Goal: Use online tool/utility: Utilize a website feature to perform a specific function

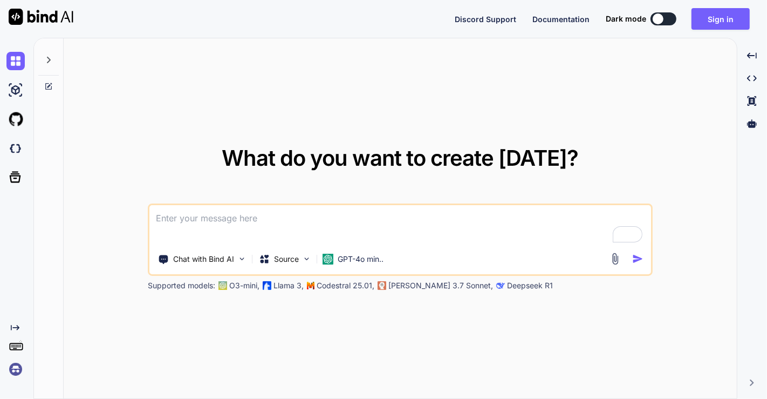
click at [21, 369] on img at bounding box center [15, 369] width 18 height 18
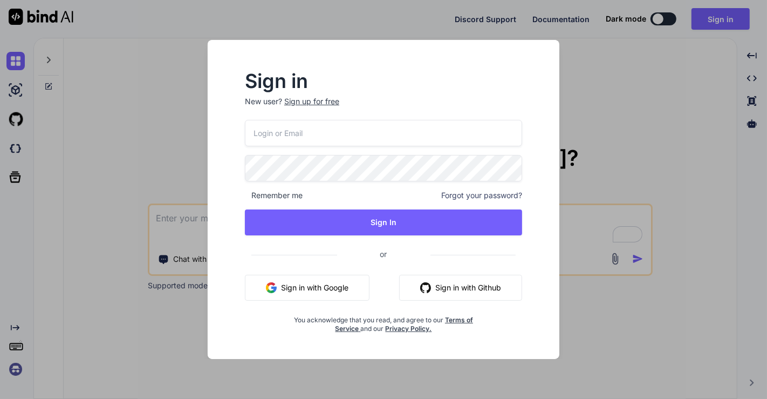
type input "app7@yopmail.com"
click at [352, 119] on p "New user? Sign up for free" at bounding box center [383, 108] width 277 height 24
click at [342, 132] on input "app7@yopmail.com" at bounding box center [383, 133] width 277 height 26
paste input "[EMAIL_ADDRESS][PERSON_NAME][DOMAIN_NAME]"
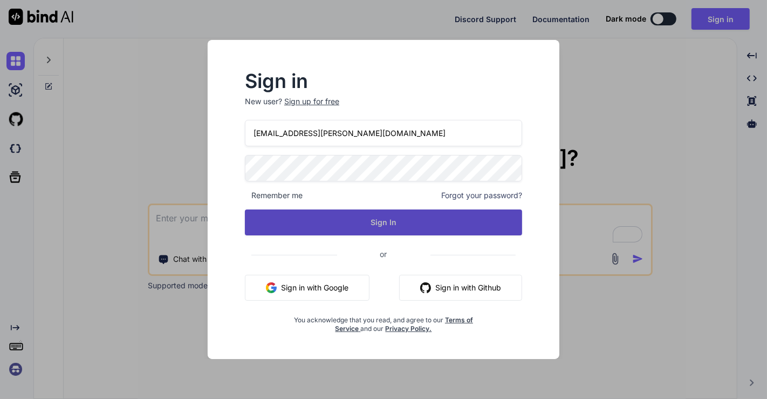
type input "[EMAIL_ADDRESS][PERSON_NAME][DOMAIN_NAME]"
click at [382, 220] on button "Sign In" at bounding box center [383, 222] width 277 height 26
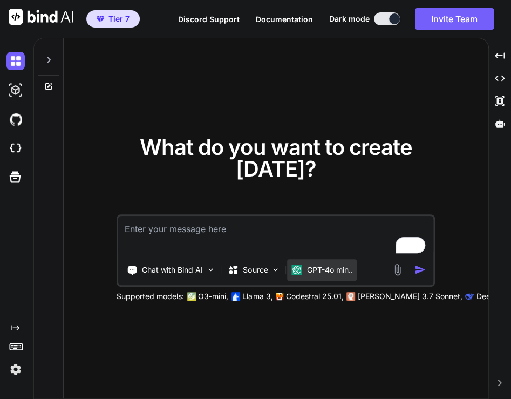
click at [319, 271] on p "GPT-4o min.." at bounding box center [329, 269] width 46 height 11
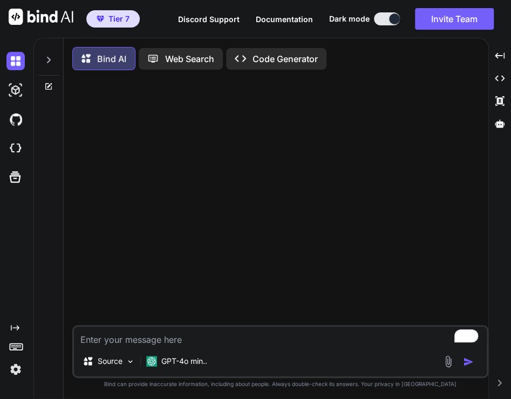
click at [52, 63] on icon at bounding box center [48, 60] width 9 height 9
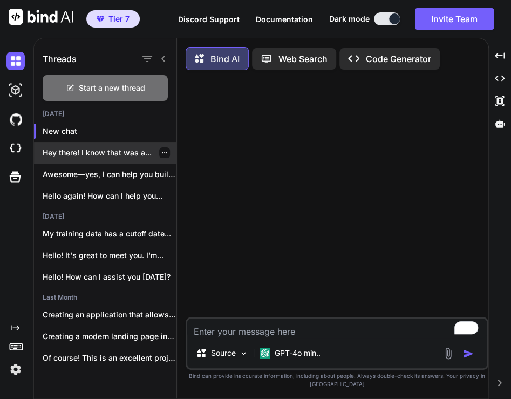
click at [74, 148] on p "Hey there! I know that was a..." at bounding box center [110, 152] width 134 height 11
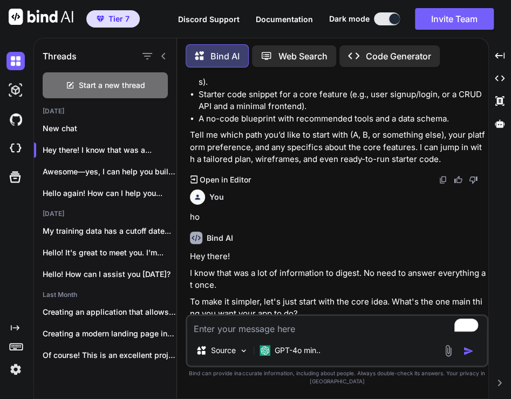
scroll to position [865, 0]
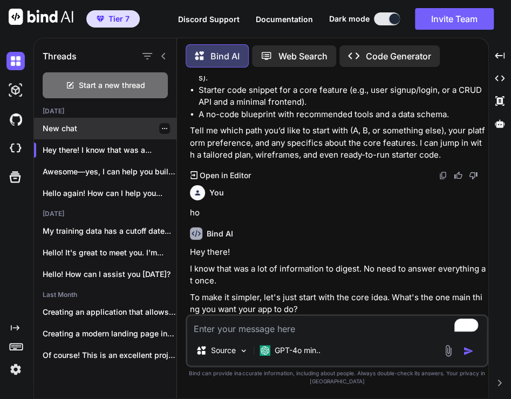
click at [73, 127] on p "New chat" at bounding box center [110, 128] width 134 height 11
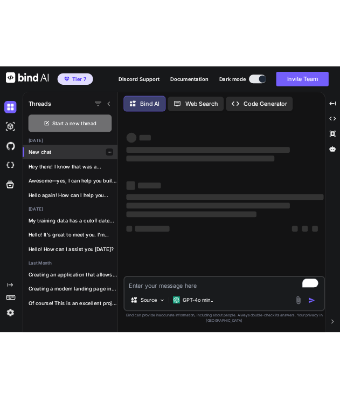
scroll to position [0, 0]
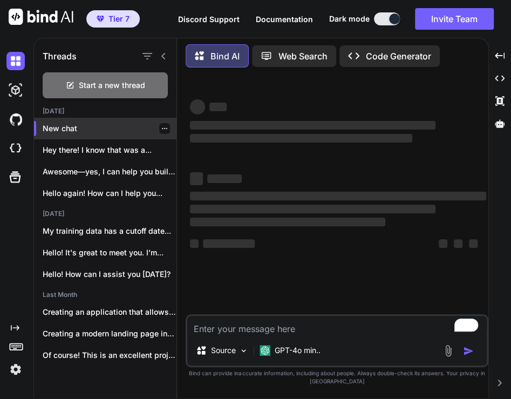
type textarea "x"
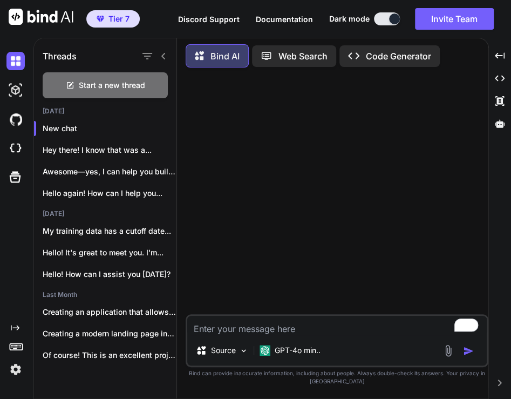
click at [268, 333] on textarea "To enrich screen reader interactions, please activate Accessibility in Grammarl…" at bounding box center [336, 325] width 299 height 19
type textarea "h"
type textarea "x"
type textarea "hi"
type textarea "x"
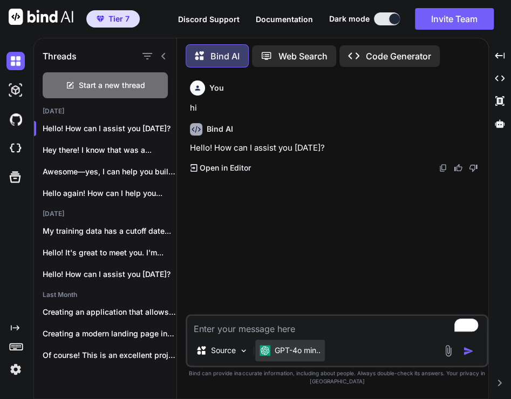
click at [287, 352] on p "GPT-4o min.." at bounding box center [298, 350] width 46 height 11
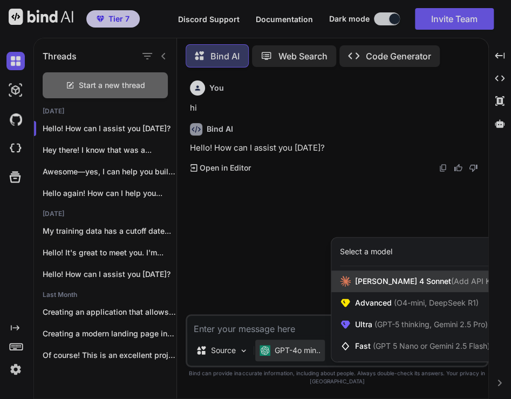
click at [347, 285] on icon at bounding box center [345, 281] width 11 height 11
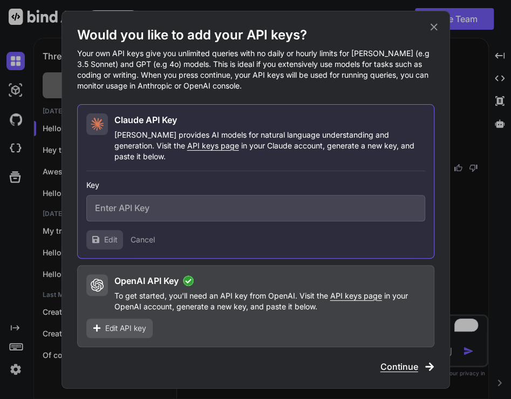
type input "sk-ant-api03-bRTbh9Wbm7grsk5loz35rlmB8qnMHfvZVpBl5fB_O-Dw5rcvVUEKUp0bvAMMOfdPLb…"
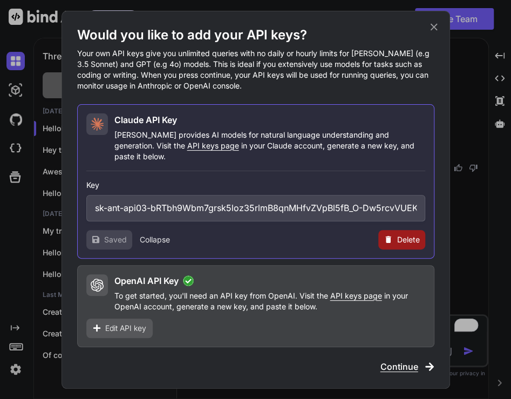
click at [464, 209] on div "Would you like to add your API keys? Your own API keys give you unlimited queri…" at bounding box center [255, 199] width 511 height 399
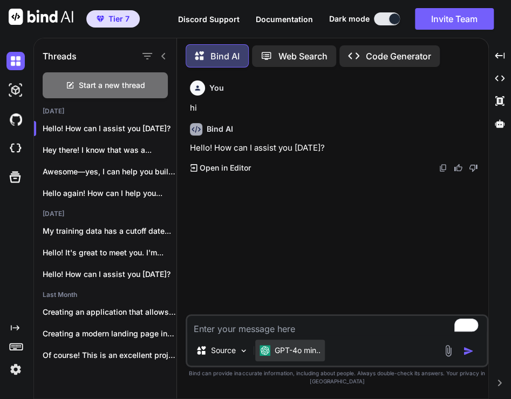
click at [278, 351] on p "GPT-4o min.." at bounding box center [298, 350] width 46 height 11
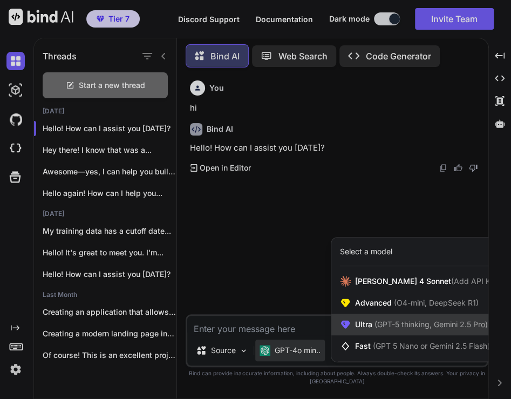
click at [358, 326] on span "Ultra (GPT-5 thinking, Gemini 2.5 Pro)" at bounding box center [421, 324] width 133 height 11
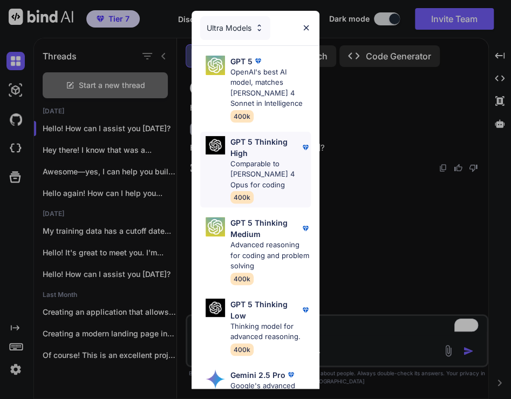
click at [254, 147] on p "GPT 5 Thinking High" at bounding box center [265, 147] width 70 height 23
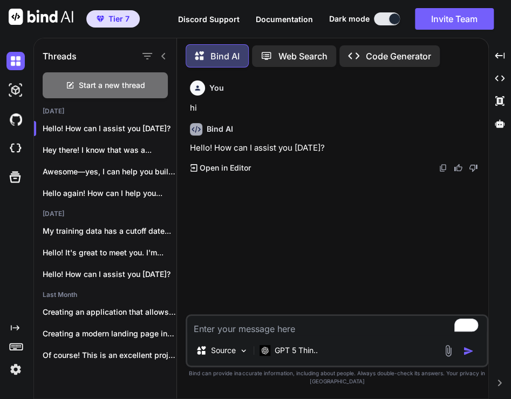
click at [217, 330] on textarea "To enrich screen reader interactions, please activate Accessibility in Grammarl…" at bounding box center [336, 325] width 299 height 19
type textarea "hi"
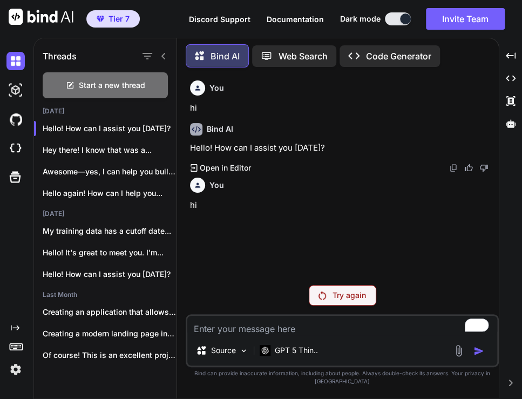
click at [15, 368] on img at bounding box center [15, 369] width 18 height 18
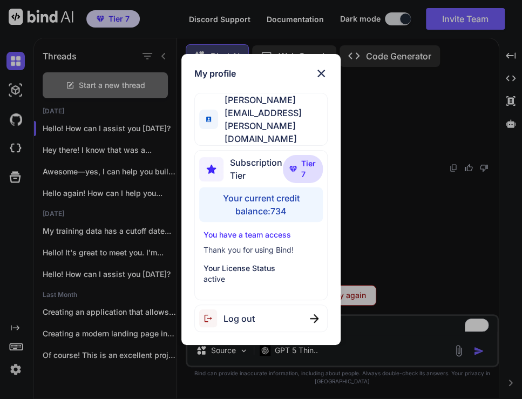
click at [403, 204] on div "My profile [PERSON_NAME] [EMAIL_ADDRESS][PERSON_NAME][DOMAIN_NAME] Subscription…" at bounding box center [261, 199] width 522 height 399
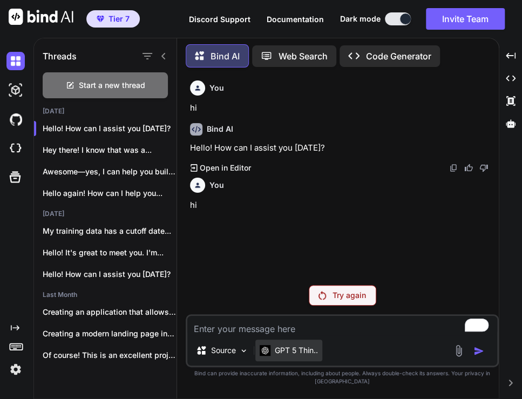
click at [286, 353] on p "GPT 5 Thin.." at bounding box center [296, 350] width 43 height 11
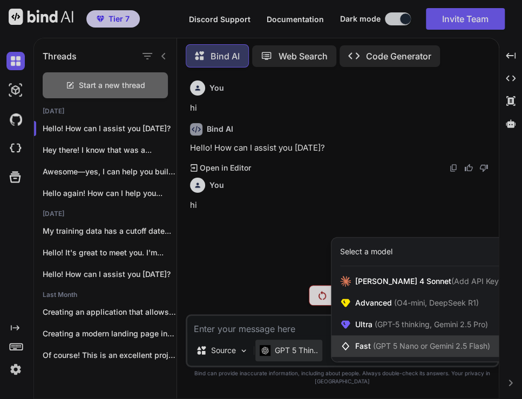
click at [356, 349] on span "Fast (GPT 5 Nano or Gemini 2.5 Flash)" at bounding box center [422, 345] width 135 height 11
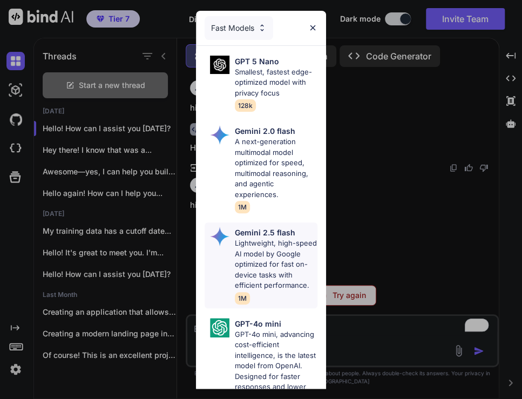
click at [253, 252] on p "Lightweight, high-speed AI model by Google optimized for fast on-device tasks w…" at bounding box center [276, 264] width 83 height 53
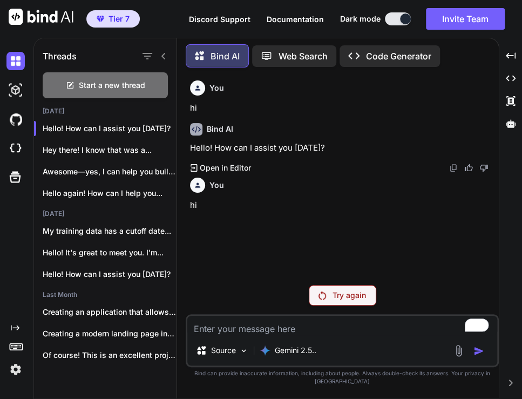
click at [342, 300] on p "Try again" at bounding box center [348, 295] width 33 height 11
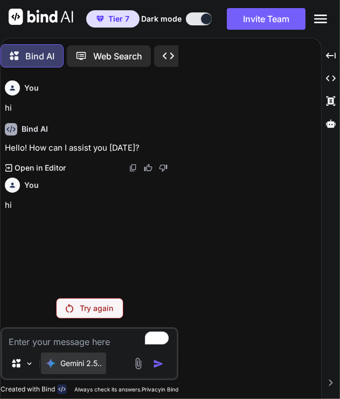
click at [86, 362] on p "Gemini 2.5.." at bounding box center [81, 363] width 42 height 11
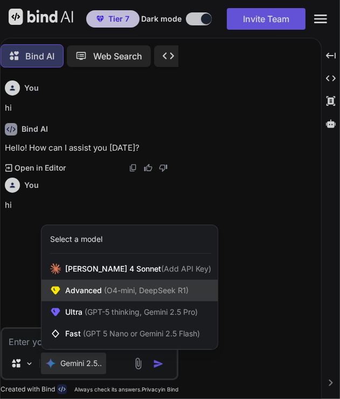
click at [83, 292] on span "Advanced (O4-mini, DeepSeek R1)" at bounding box center [127, 290] width 124 height 11
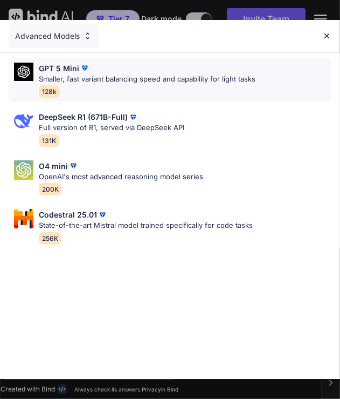
click at [80, 80] on p "Smaller, fast variant balancing speed and capability for light tasks" at bounding box center [147, 79] width 217 height 11
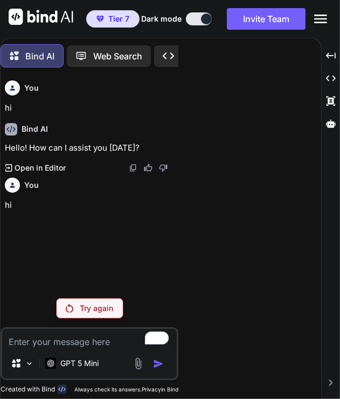
click at [91, 300] on div "Try again" at bounding box center [89, 308] width 67 height 20
click at [82, 372] on div "GPT 5 Mini" at bounding box center [72, 363] width 62 height 22
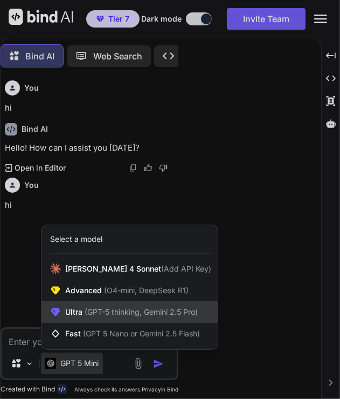
click at [93, 307] on span "(GPT-5 thinking, Gemini 2.5 Pro)" at bounding box center [140, 311] width 115 height 9
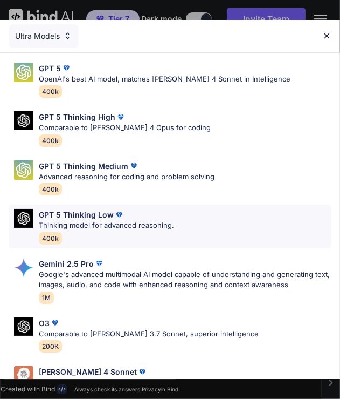
scroll to position [84, 0]
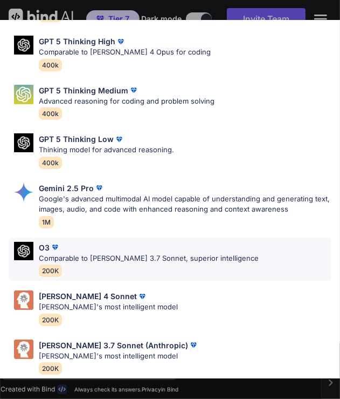
click at [103, 253] on p "Comparable to [PERSON_NAME] 3.7 Sonnet, superior intelligence" at bounding box center [149, 258] width 220 height 11
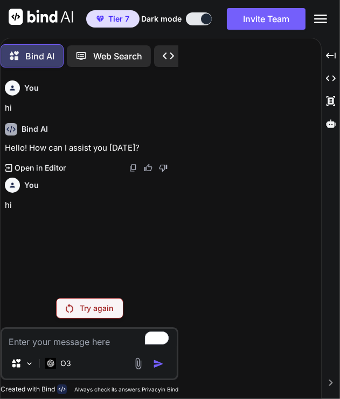
click at [83, 310] on p "Try again" at bounding box center [96, 308] width 33 height 11
